Goal: Manage account settings

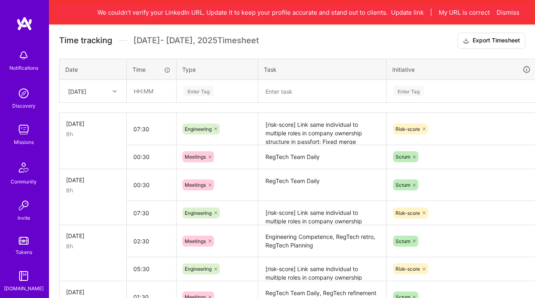
scroll to position [239, 0]
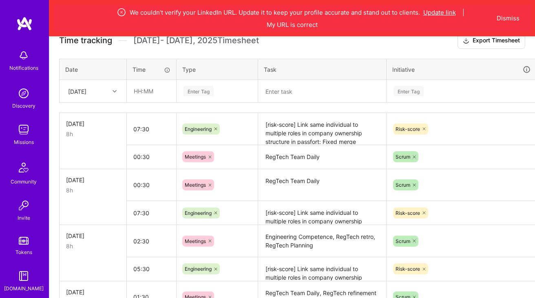
click at [445, 13] on button "Update link" at bounding box center [439, 12] width 33 height 9
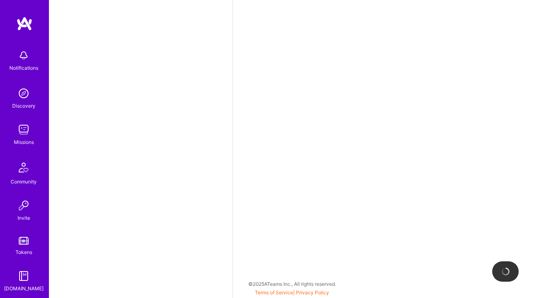
select select "DE"
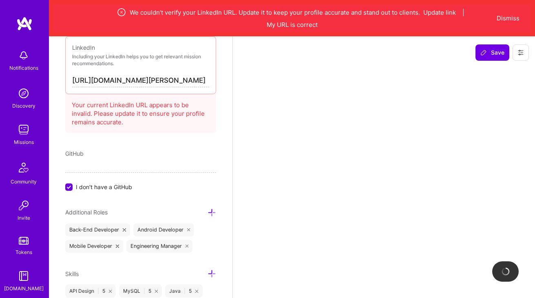
select select "Not Available"
select select "1 Month"
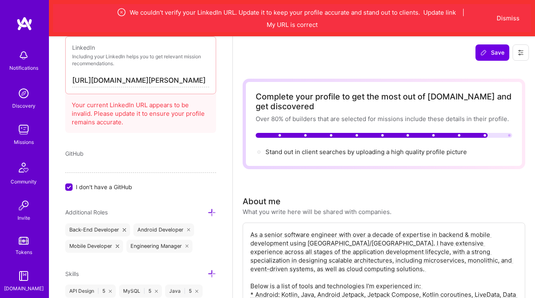
scroll to position [560, 0]
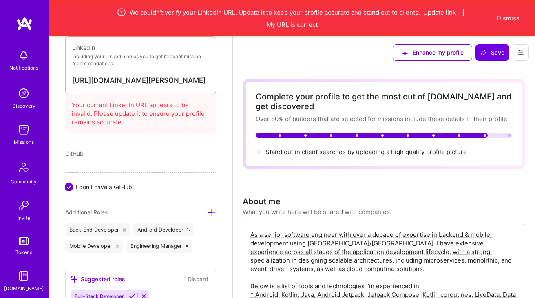
click at [182, 81] on input "https://linkedin.com/in/arsalan-mehmood-mobile-dev" at bounding box center [140, 80] width 137 height 13
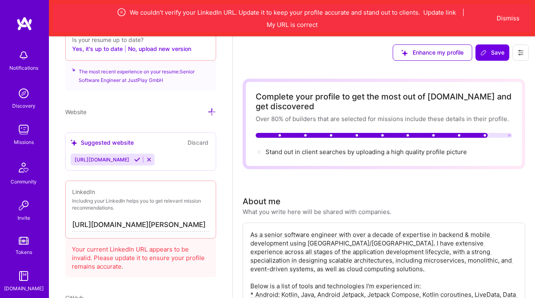
scroll to position [417, 0]
click at [150, 220] on input "https://linkedin.com/in/arsalan-mehmood-mobile-dev" at bounding box center [140, 224] width 137 height 13
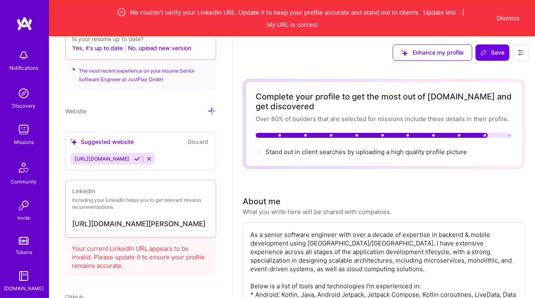
click at [159, 227] on input "https://linkedin.com/in/arsalan-mehmood-mobile-dev" at bounding box center [140, 224] width 137 height 13
paste input "www.linkedin.com/in/arsalan-mehmood-software-engineer/"
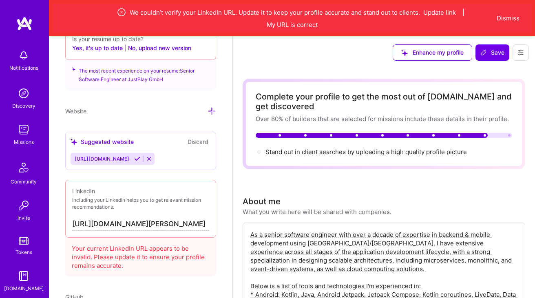
scroll to position [0, 86]
type input "https://www.linkedin.com/in/arsalan-mehmood-software-engineer/"
click at [492, 57] on button "Save" at bounding box center [492, 52] width 34 height 16
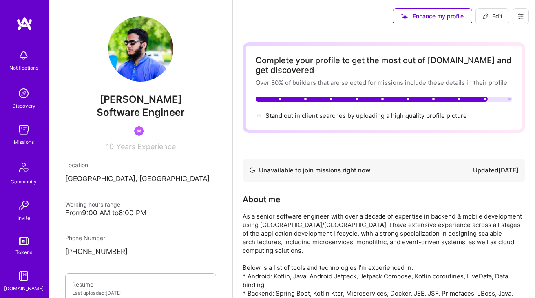
scroll to position [66, 0]
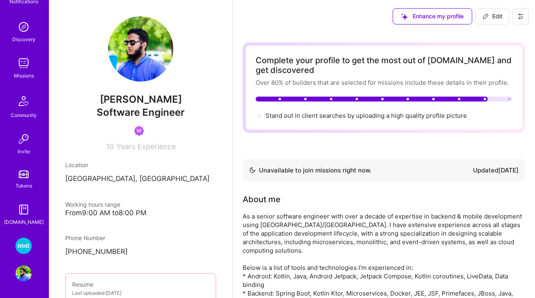
click at [22, 241] on img at bounding box center [23, 246] width 16 height 16
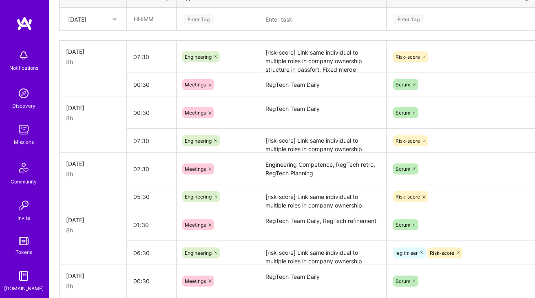
scroll to position [265, 0]
